Goal: Information Seeking & Learning: Check status

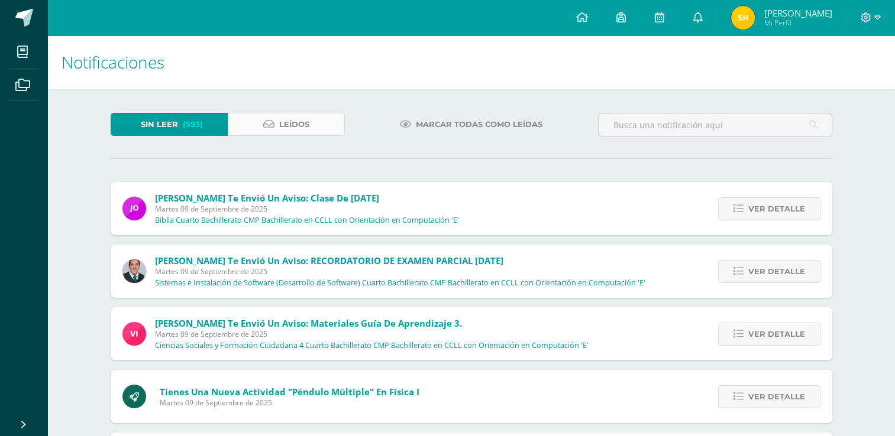
click at [291, 127] on span "Leídos" at bounding box center [294, 125] width 30 height 22
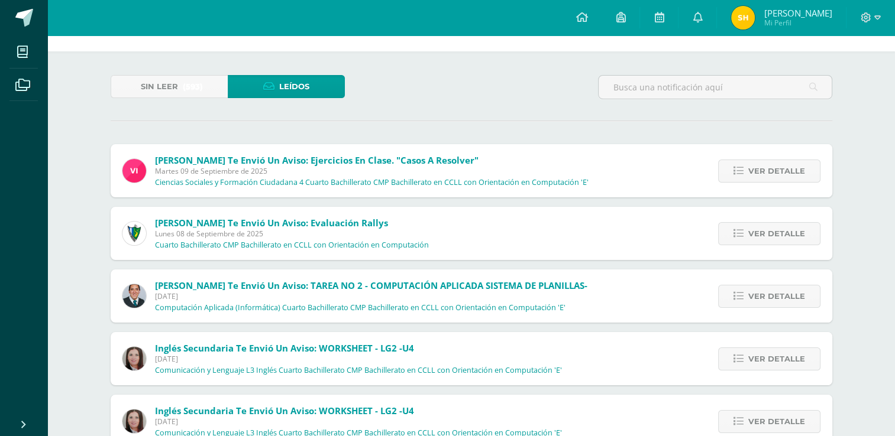
scroll to position [47, 0]
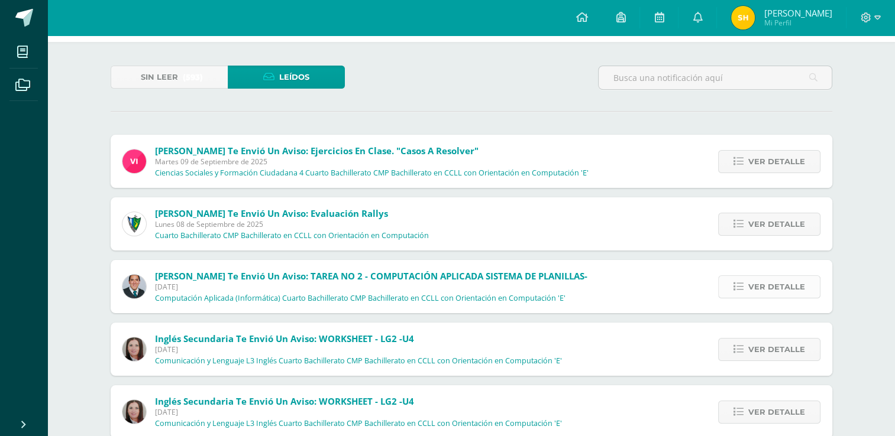
click at [765, 291] on span "Ver detalle" at bounding box center [776, 287] width 57 height 22
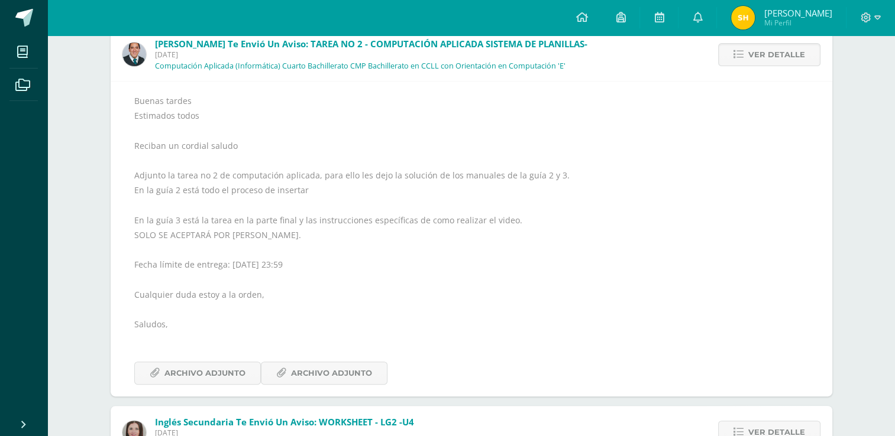
scroll to position [284, 0]
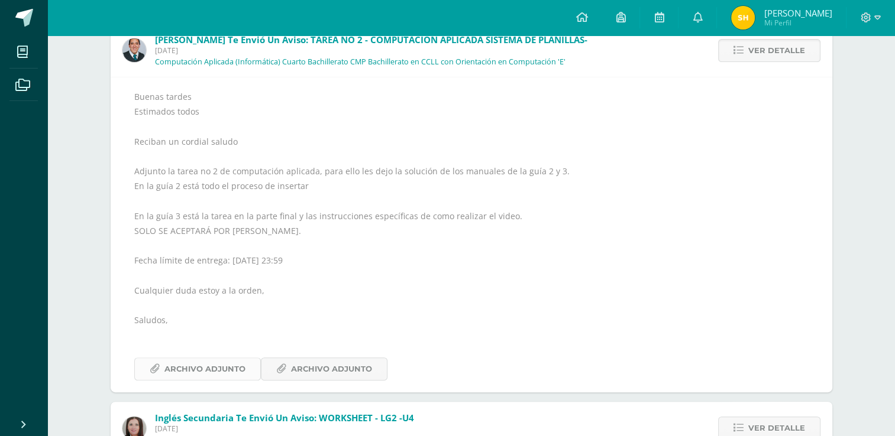
click at [222, 373] on span "Archivo Adjunto" at bounding box center [204, 369] width 81 height 22
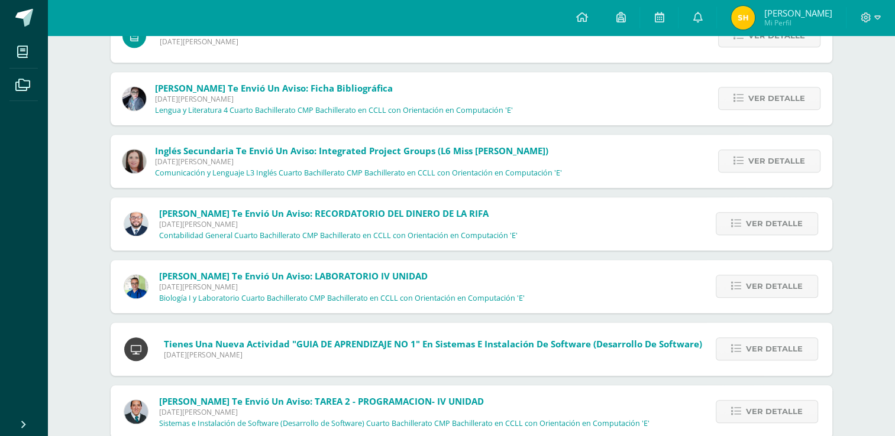
scroll to position [940, 0]
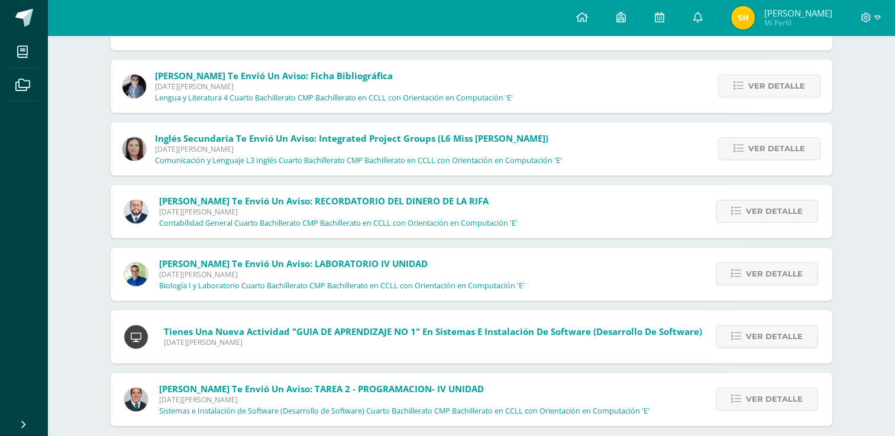
click at [786, 415] on div "Ver detalle" at bounding box center [765, 399] width 134 height 53
click at [782, 404] on span "Ver detalle" at bounding box center [774, 400] width 57 height 22
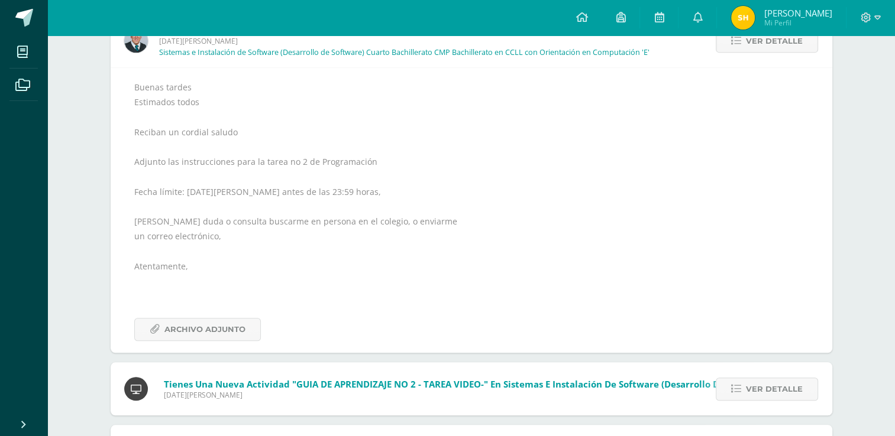
scroll to position [995, 0]
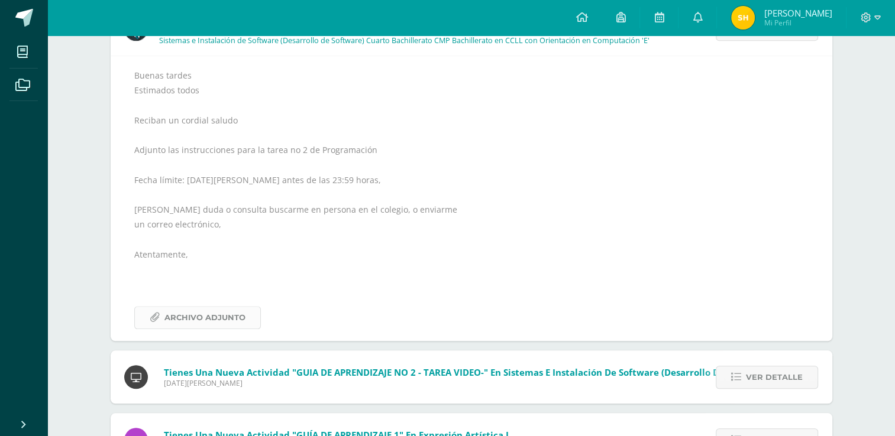
click at [248, 314] on link "Archivo Adjunto" at bounding box center [197, 317] width 127 height 23
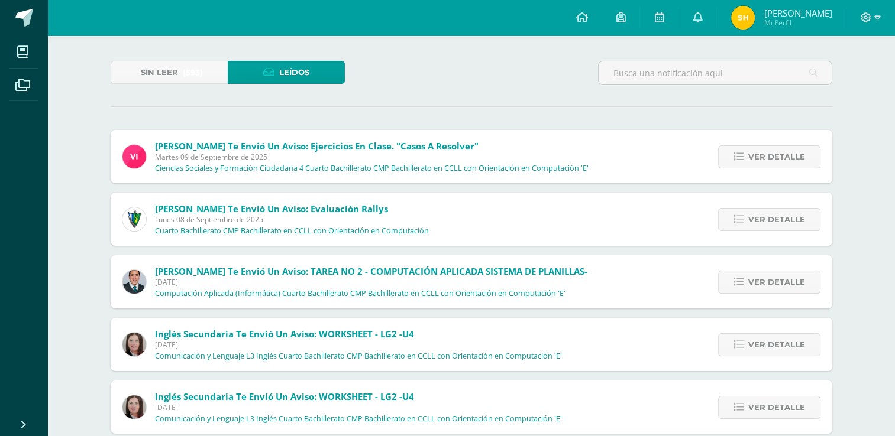
scroll to position [50, 0]
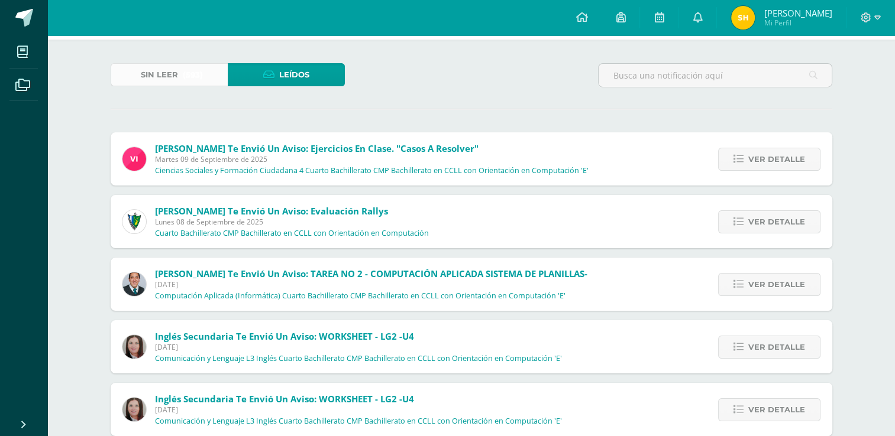
click at [142, 79] on span "Sin leer" at bounding box center [159, 75] width 37 height 22
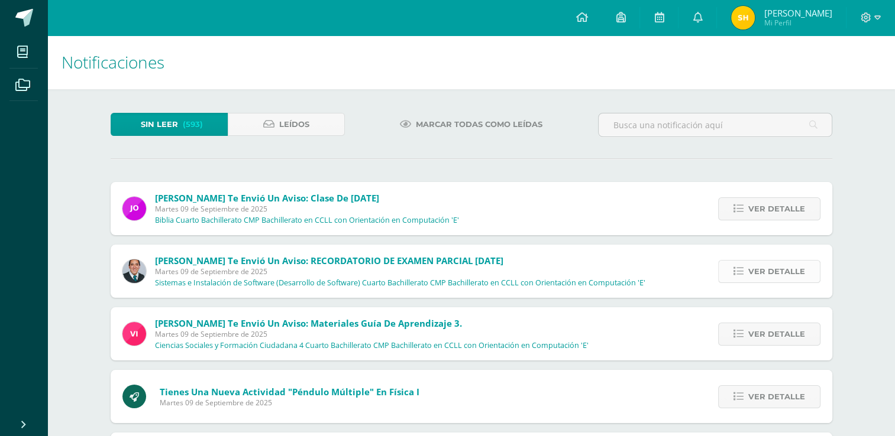
click at [785, 276] on span "Ver detalle" at bounding box center [776, 272] width 57 height 22
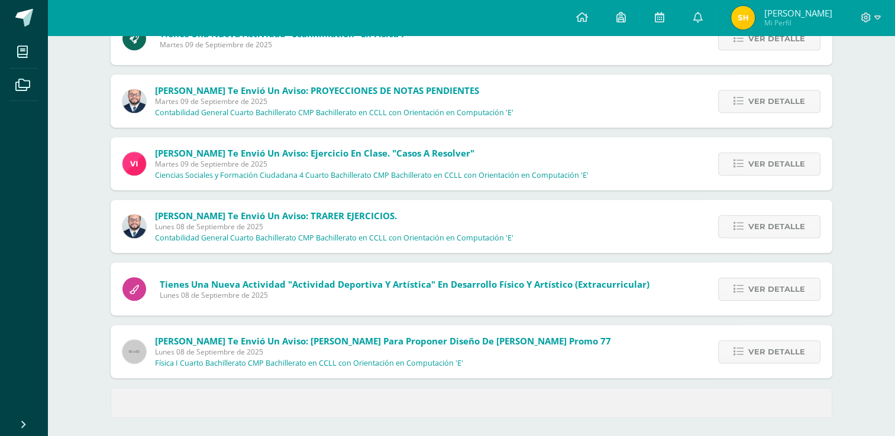
scroll to position [674, 0]
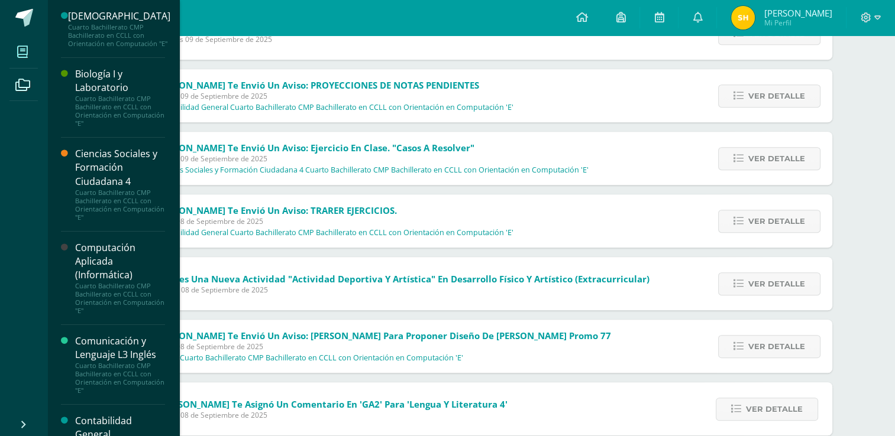
click at [22, 50] on icon at bounding box center [22, 52] width 11 height 12
